Goal: Submit feedback/report problem

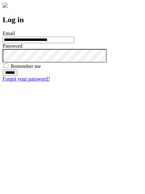
click at [17, 76] on input "******" at bounding box center [10, 73] width 15 height 6
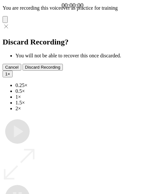
type input "**********"
